Goal: Navigation & Orientation: Go to known website

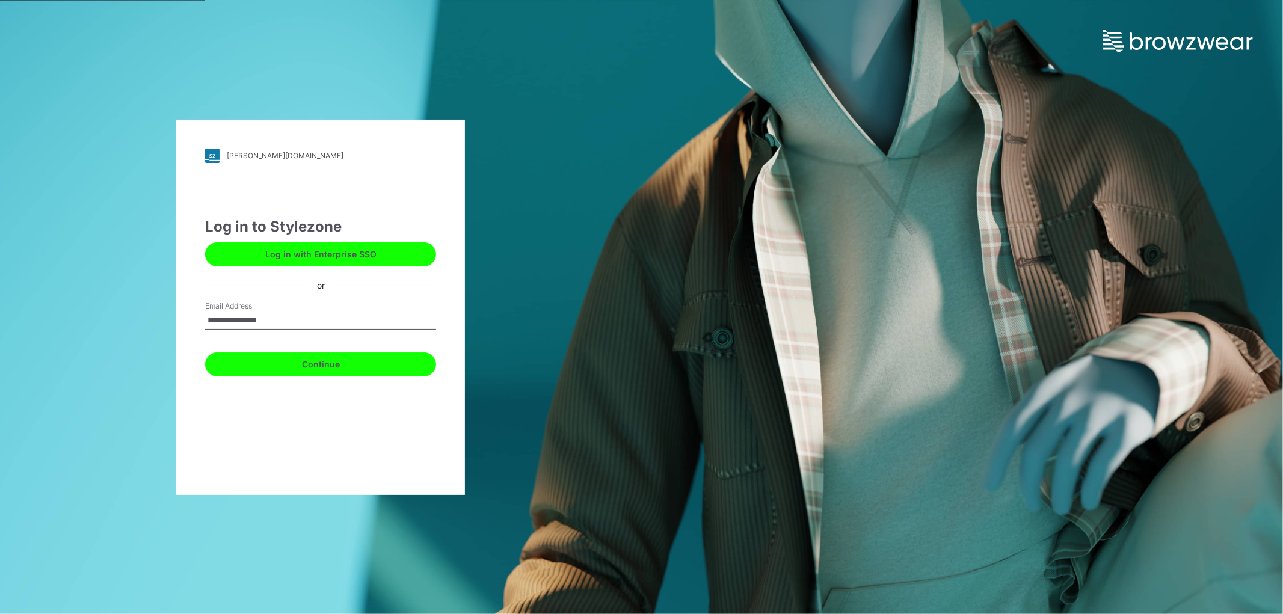
click at [260, 367] on button "Continue" at bounding box center [320, 364] width 231 height 24
click at [285, 363] on button "Continue" at bounding box center [320, 364] width 231 height 24
click at [393, 247] on button "Log in with Enterprise SSO" at bounding box center [320, 254] width 231 height 24
